Goal: Find specific page/section: Find specific page/section

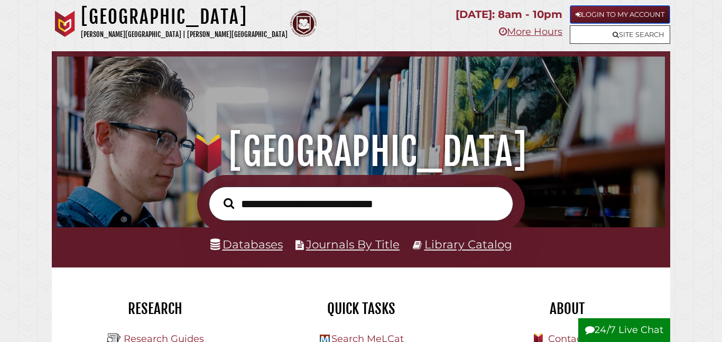
click at [625, 17] on link "Login to My Account" at bounding box center [620, 14] width 100 height 19
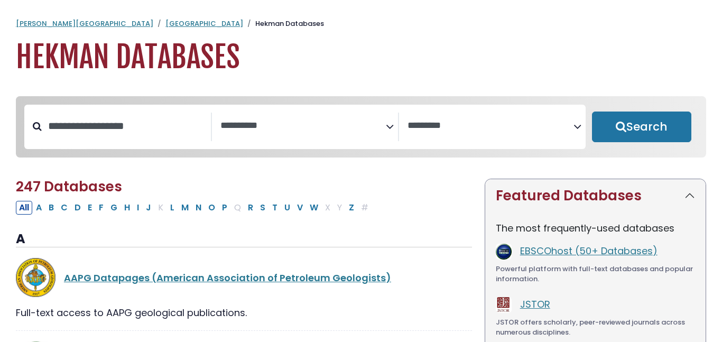
select select "Database Subject Filter"
select select "Database Vendors Filter"
click at [226, 212] on button "P" at bounding box center [225, 208] width 12 height 14
select select "Database Subject Filter"
select select "Database Vendors Filter"
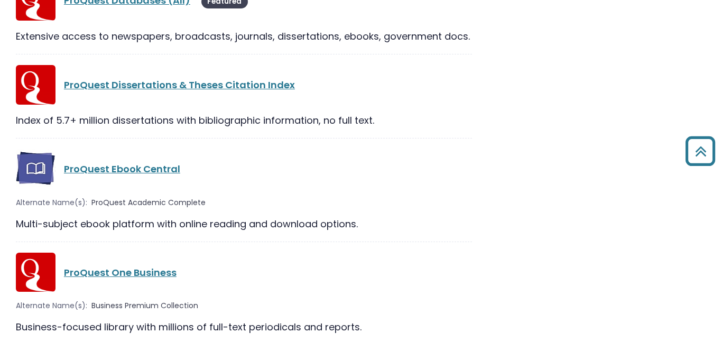
scroll to position [1389, 0]
click at [160, 173] on link "ProQuest Ebook Central" at bounding box center [122, 168] width 116 height 13
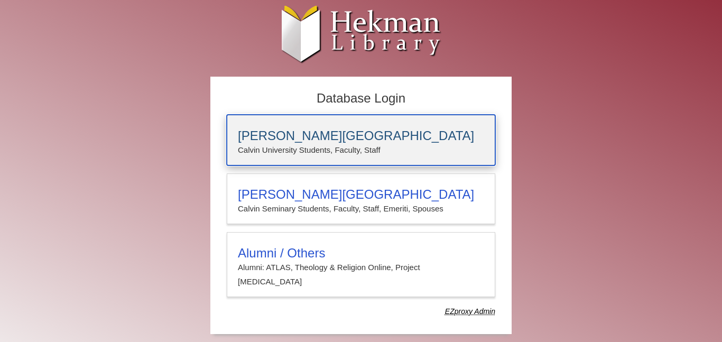
click at [296, 139] on h3 "[PERSON_NAME][GEOGRAPHIC_DATA]" at bounding box center [361, 135] width 246 height 15
